Goal: Task Accomplishment & Management: Complete application form

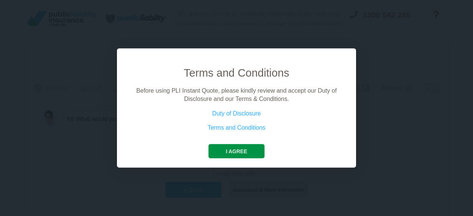
click at [232, 153] on button "I agree" at bounding box center [236, 151] width 56 height 14
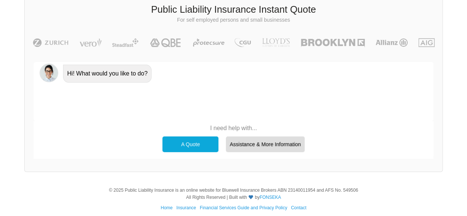
scroll to position [44, 0]
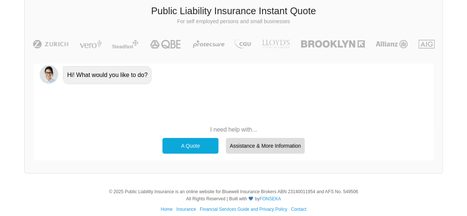
click at [186, 145] on div "A Quote" at bounding box center [190, 146] width 56 height 16
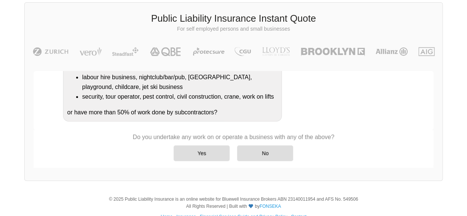
scroll to position [174, 0]
click at [273, 154] on div "No" at bounding box center [265, 153] width 56 height 16
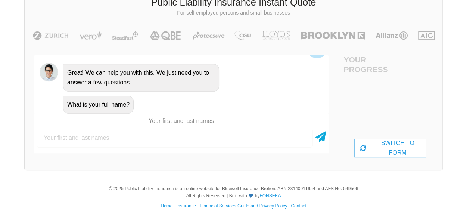
scroll to position [57, 0]
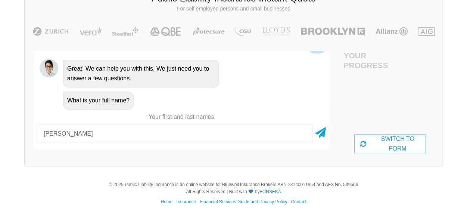
type input "[PERSON_NAME]"
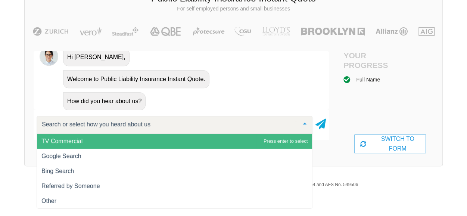
scroll to position [406, 0]
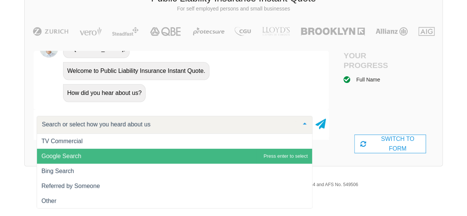
click at [122, 159] on span "Google Search" at bounding box center [174, 156] width 275 height 15
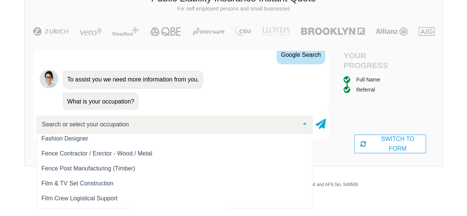
scroll to position [3802, 0]
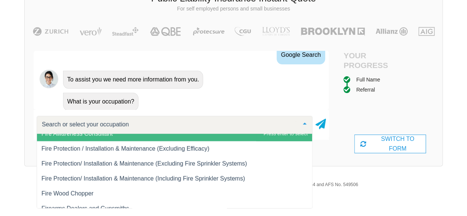
click at [220, 120] on div at bounding box center [175, 125] width 276 height 18
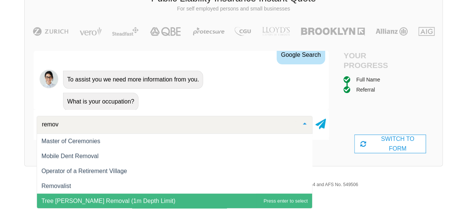
scroll to position [15, 0]
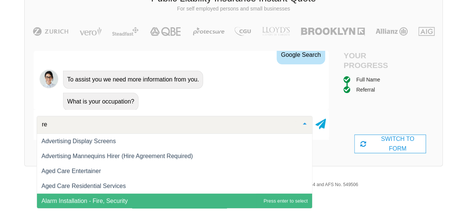
type input "r"
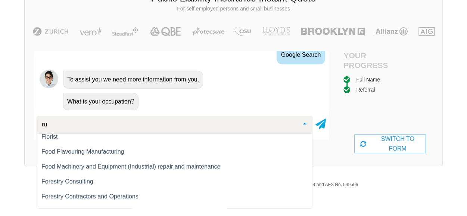
scroll to position [0, 0]
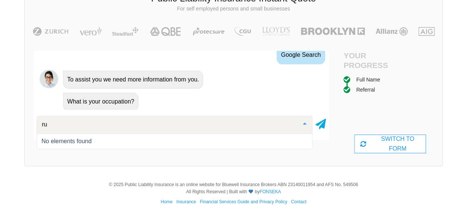
type input "r"
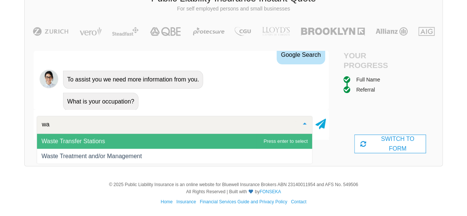
type input "w"
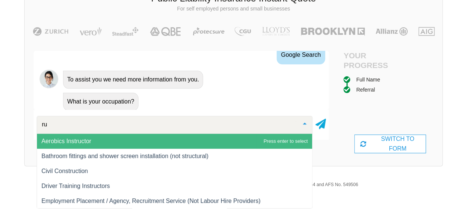
type input "r"
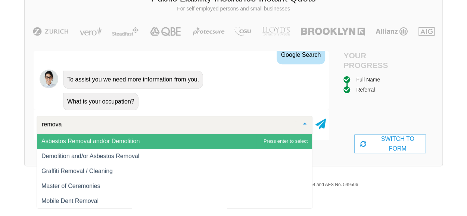
type input "removal"
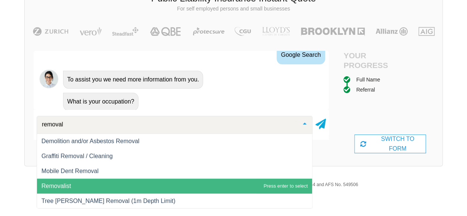
click at [137, 182] on span "Removalist" at bounding box center [174, 186] width 275 height 15
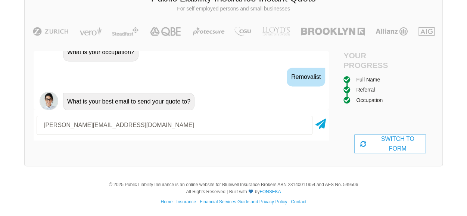
type input "[PERSON_NAME][EMAIL_ADDRESS][DOMAIN_NAME]"
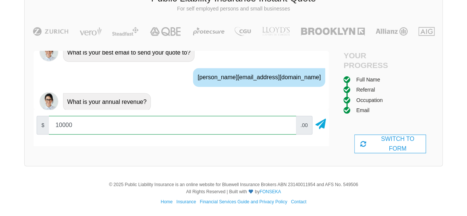
click at [58, 126] on input "10000" at bounding box center [172, 125] width 247 height 19
click at [67, 127] on input "150000" at bounding box center [172, 125] width 247 height 19
type input "150000"
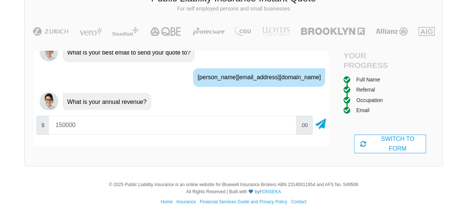
click at [320, 131] on div at bounding box center [321, 125] width 10 height 19
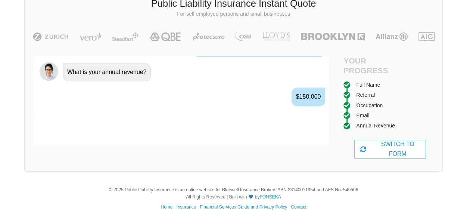
scroll to position [615, 0]
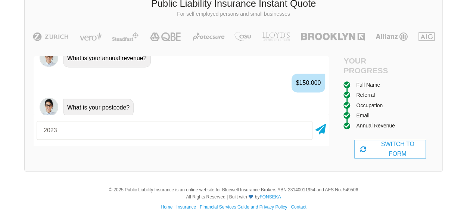
type input "2023"
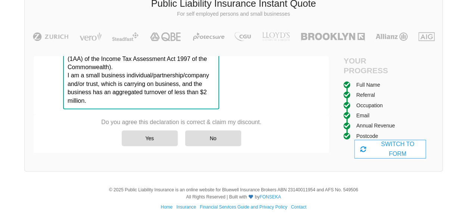
scroll to position [57, 0]
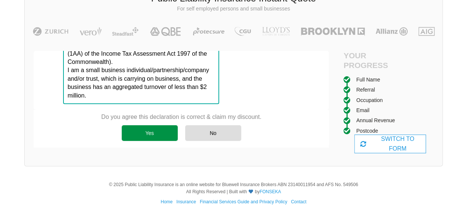
click at [157, 129] on div "Yes" at bounding box center [150, 133] width 56 height 16
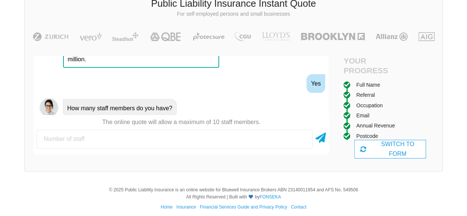
scroll to position [831, 0]
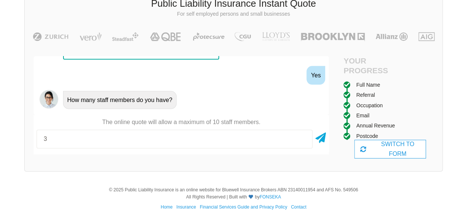
type input "3"
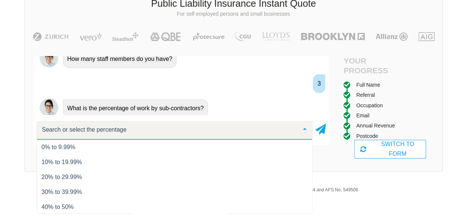
scroll to position [0, 0]
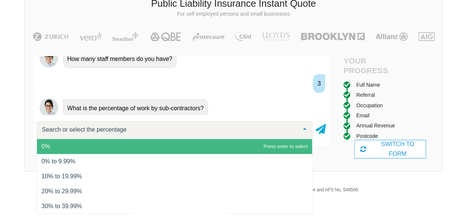
click at [149, 143] on span "0%" at bounding box center [174, 146] width 275 height 15
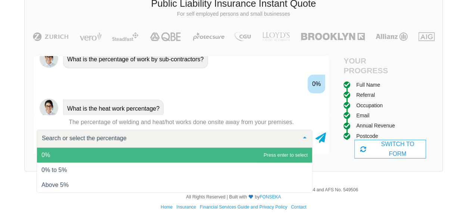
scroll to position [57, 0]
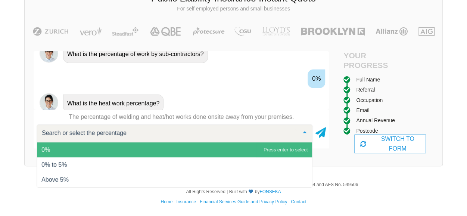
click at [173, 148] on span "0%" at bounding box center [174, 149] width 275 height 15
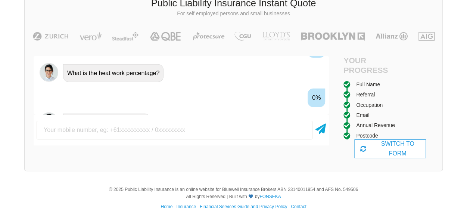
scroll to position [970, 0]
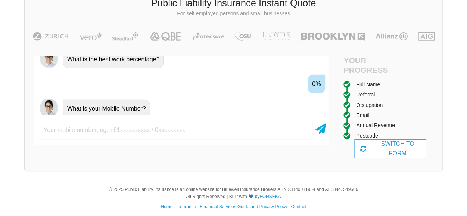
click at [169, 134] on input "text" at bounding box center [175, 130] width 276 height 19
type input "0403063166"
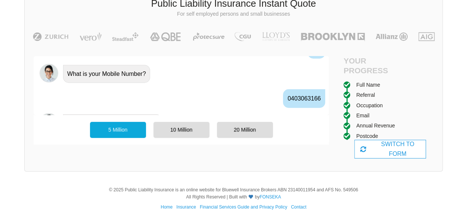
scroll to position [1020, 0]
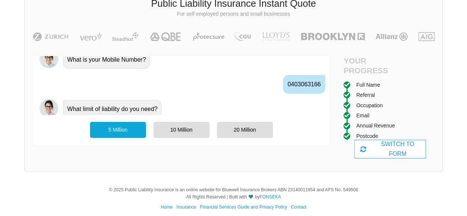
click at [129, 130] on div "5 Million" at bounding box center [118, 130] width 56 height 16
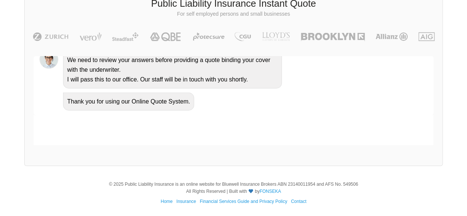
scroll to position [0, 0]
